Goal: Task Accomplishment & Management: Manage account settings

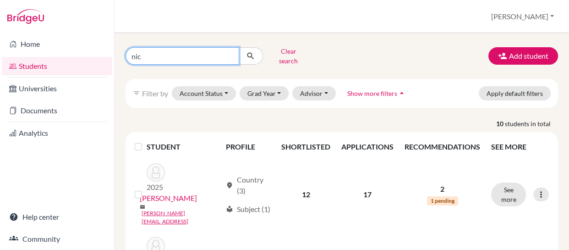
click at [207, 58] on input "nic" at bounding box center [183, 55] width 114 height 17
type input "n"
type input "[PERSON_NAME]"
click button "submit" at bounding box center [251, 55] width 24 height 17
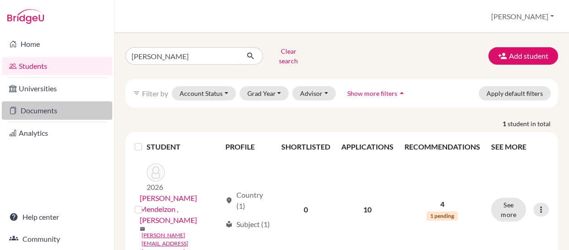
click at [24, 113] on link "Documents" at bounding box center [57, 110] width 110 height 18
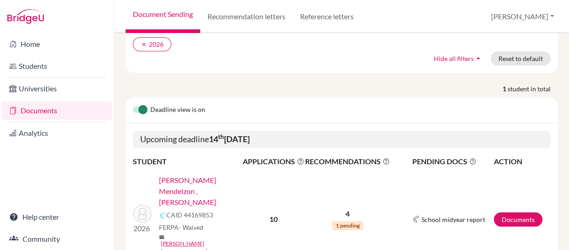
scroll to position [86, 0]
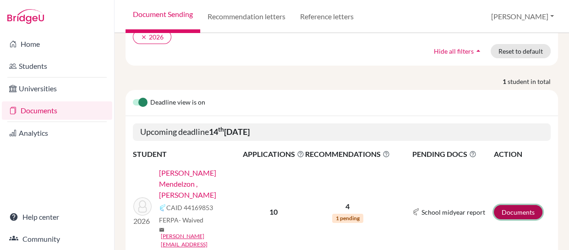
click at [500, 205] on link "Documents" at bounding box center [518, 212] width 49 height 14
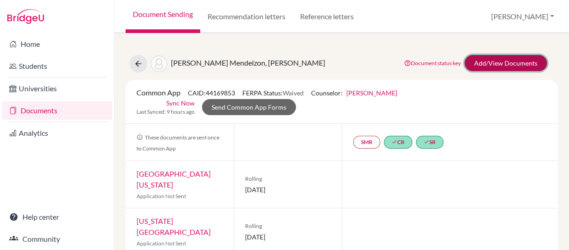
click at [483, 62] on link "Add/View Documents" at bounding box center [506, 63] width 82 height 16
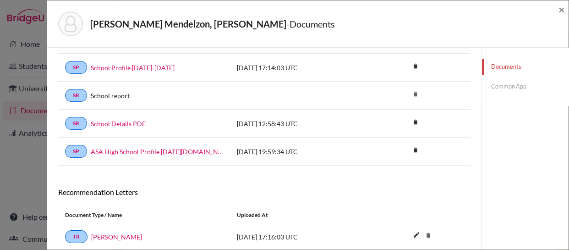
scroll to position [205, 0]
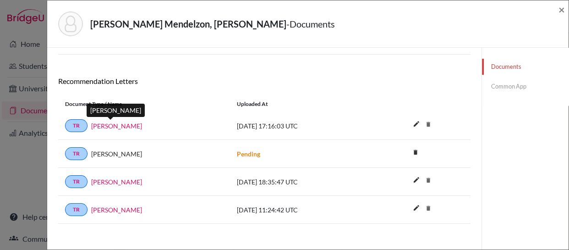
click at [105, 125] on link "Wesley Staton" at bounding box center [116, 126] width 51 height 10
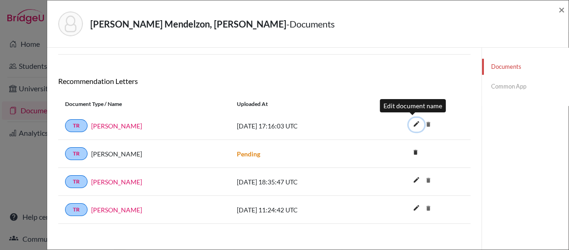
click at [411, 121] on icon "edit" at bounding box center [416, 123] width 15 height 15
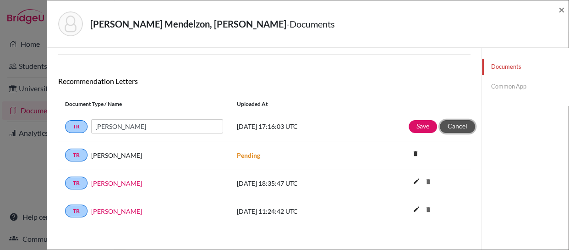
click at [449, 125] on button "Cancel" at bounding box center [457, 126] width 35 height 13
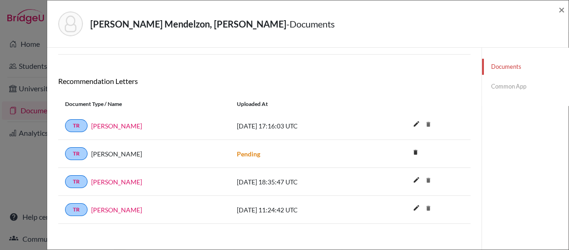
click at [494, 86] on link "Common App" at bounding box center [525, 86] width 87 height 16
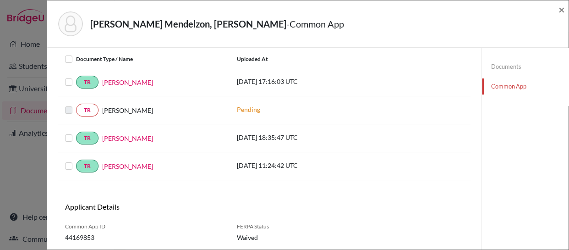
scroll to position [351, 0]
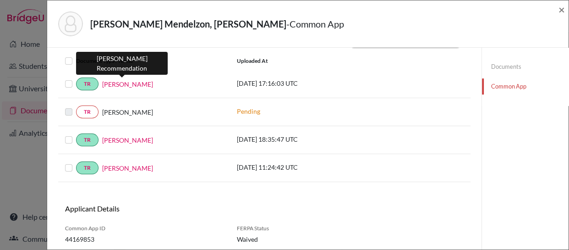
click at [117, 83] on link "Wesley Staton" at bounding box center [127, 84] width 51 height 10
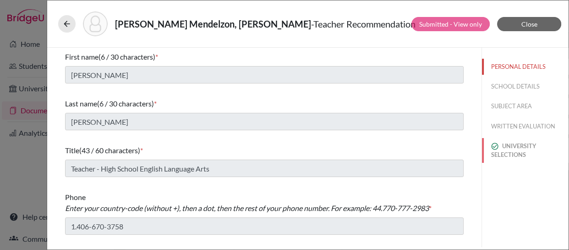
click at [507, 147] on button "UNIVERSITY SELECTIONS" at bounding box center [525, 150] width 87 height 25
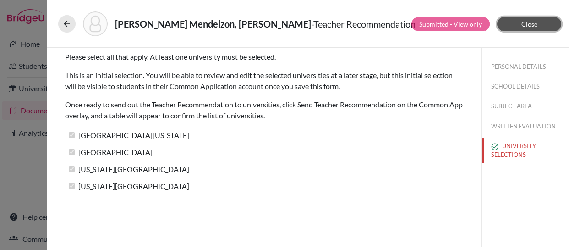
click at [514, 26] on button "Close" at bounding box center [529, 24] width 64 height 14
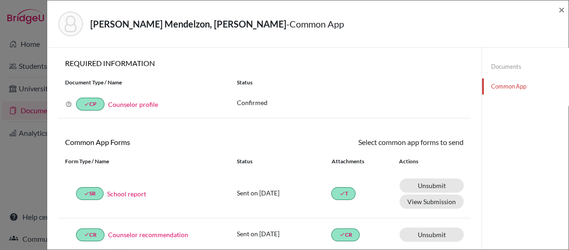
click at [494, 67] on link "Documents" at bounding box center [525, 67] width 87 height 16
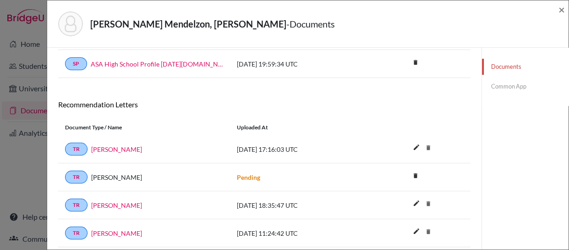
scroll to position [211, 0]
